Goal: Information Seeking & Learning: Check status

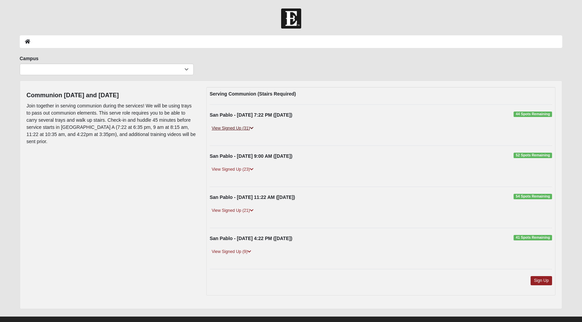
click at [254, 129] on icon at bounding box center [252, 128] width 4 height 4
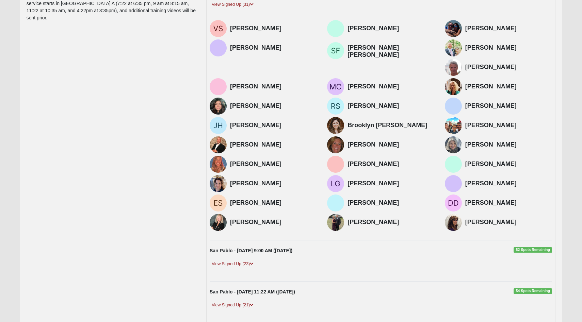
scroll to position [231, 0]
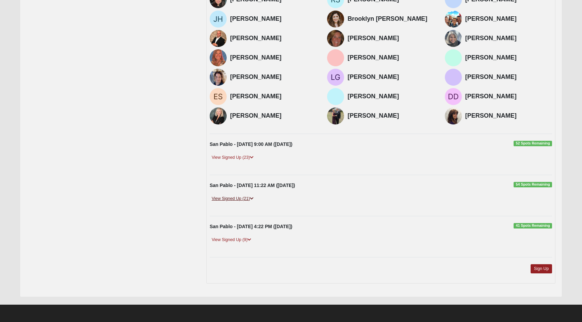
click at [250, 196] on link "View Signed Up (21)" at bounding box center [233, 198] width 46 height 7
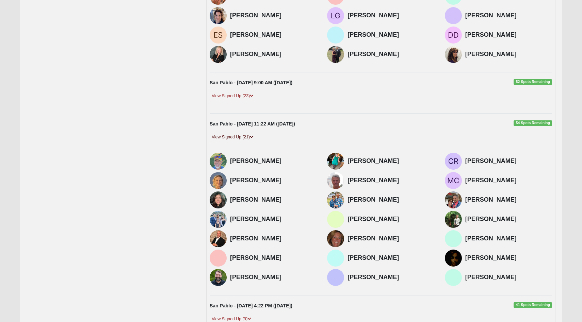
scroll to position [294, 0]
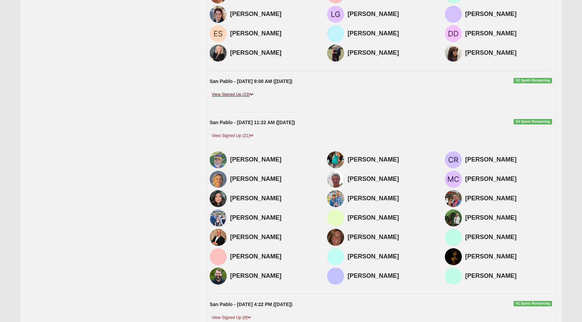
click at [254, 93] on icon at bounding box center [252, 95] width 4 height 4
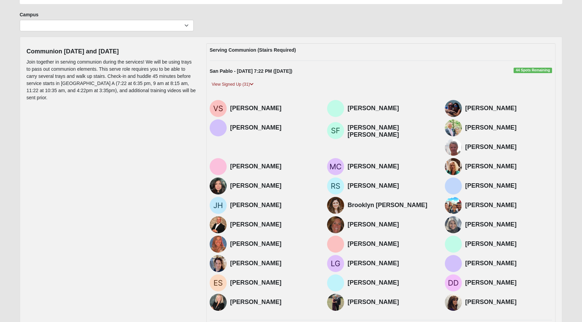
scroll to position [0, 0]
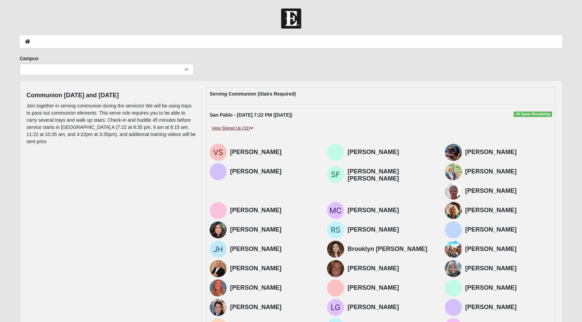
click at [243, 127] on link "View Signed Up (31)" at bounding box center [233, 128] width 46 height 7
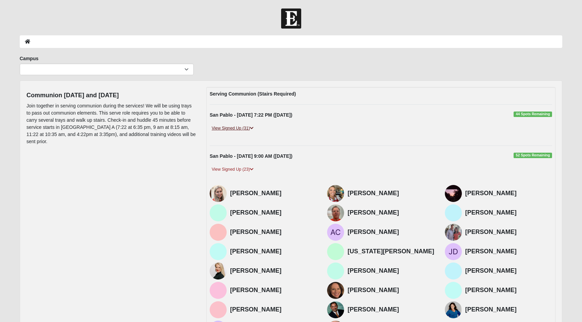
click at [243, 127] on link "View Signed Up (31)" at bounding box center [233, 128] width 46 height 7
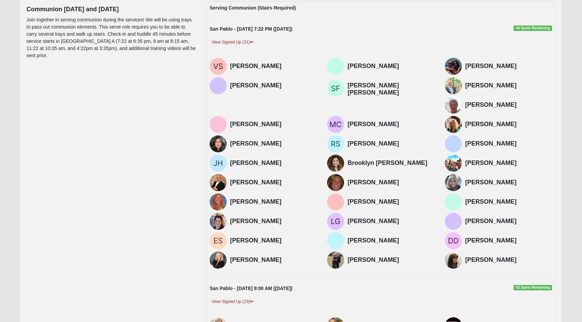
scroll to position [90, 0]
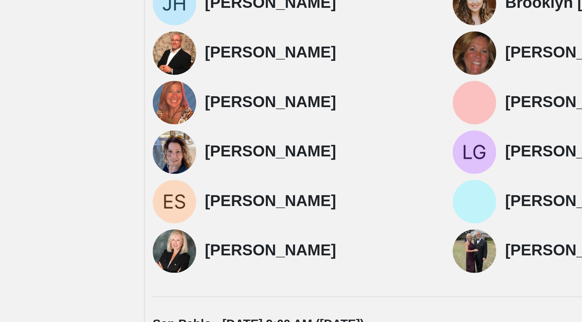
drag, startPoint x: 293, startPoint y: 255, endPoint x: 231, endPoint y: 254, distance: 61.7
click at [466, 254] on h4 "[PERSON_NAME]" at bounding box center [509, 256] width 87 height 7
copy h4 "[PERSON_NAME]"
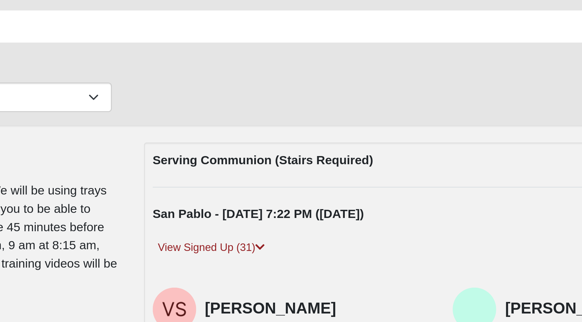
scroll to position [30, 0]
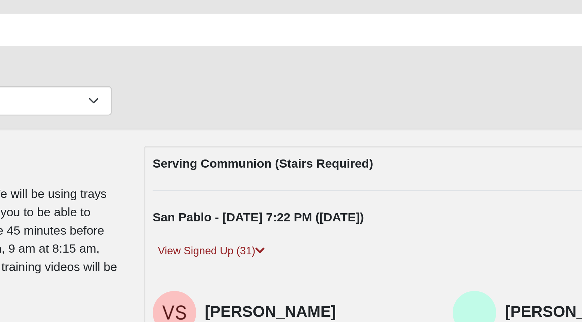
click at [247, 33] on div "Campus [GEOGRAPHIC_DATA] Eleven22 Online [PERSON_NAME][GEOGRAPHIC_DATA] Jesup M…" at bounding box center [291, 37] width 553 height 25
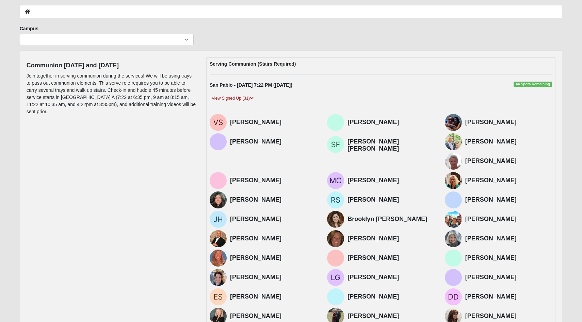
scroll to position [0, 0]
